Goal: Task Accomplishment & Management: Use online tool/utility

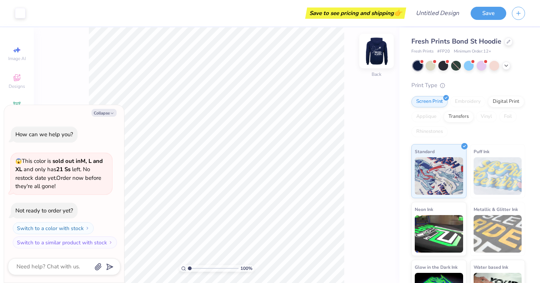
click at [379, 49] on img at bounding box center [377, 51] width 30 height 30
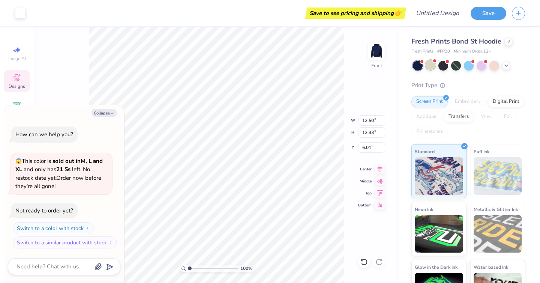
click at [431, 62] on div at bounding box center [431, 65] width 10 height 10
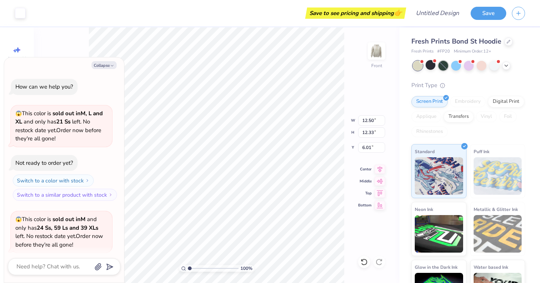
scroll to position [58, 0]
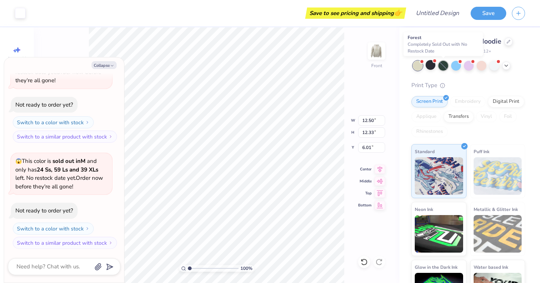
click at [443, 63] on div at bounding box center [444, 66] width 10 height 10
click at [424, 64] on div at bounding box center [469, 66] width 112 height 10
click at [418, 63] on div at bounding box center [418, 66] width 10 height 10
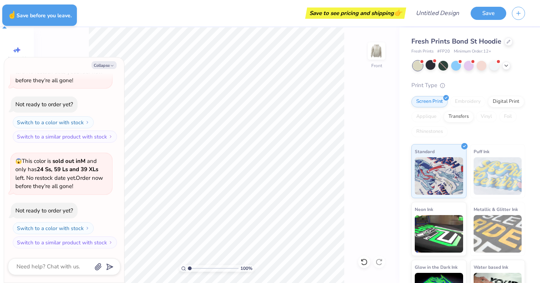
type textarea "x"
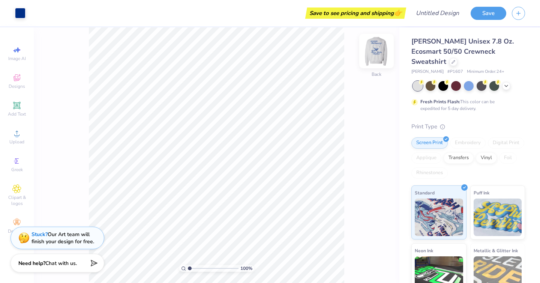
click at [376, 51] on img at bounding box center [377, 51] width 30 height 30
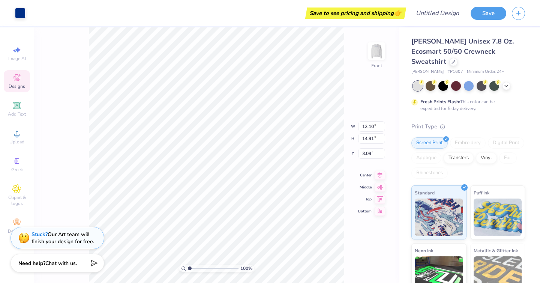
type input "3.00"
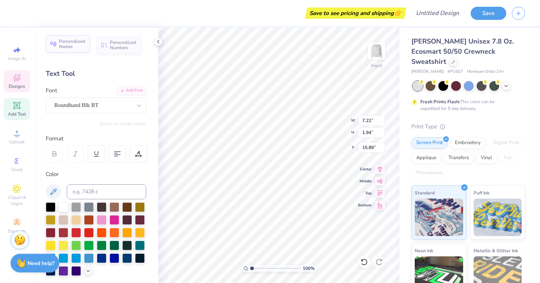
click at [78, 49] on span "Personalized Names" at bounding box center [72, 44] width 27 height 11
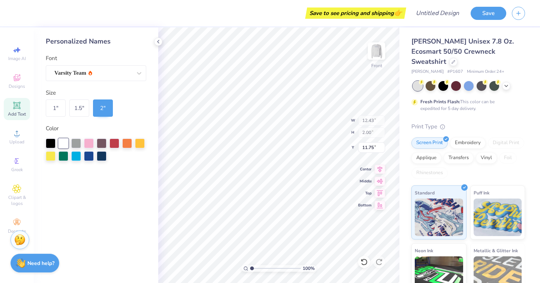
type input "12.43"
type input "2.00"
type input "11.75"
